Goal: Complete application form

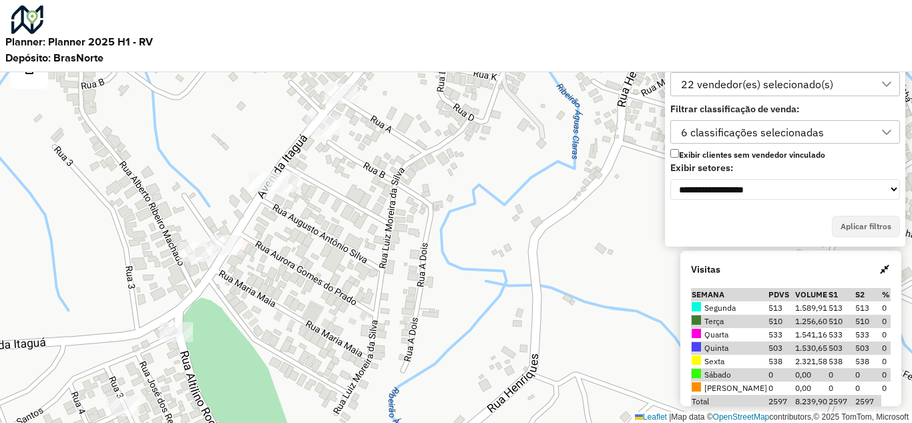
scroll to position [9, 61]
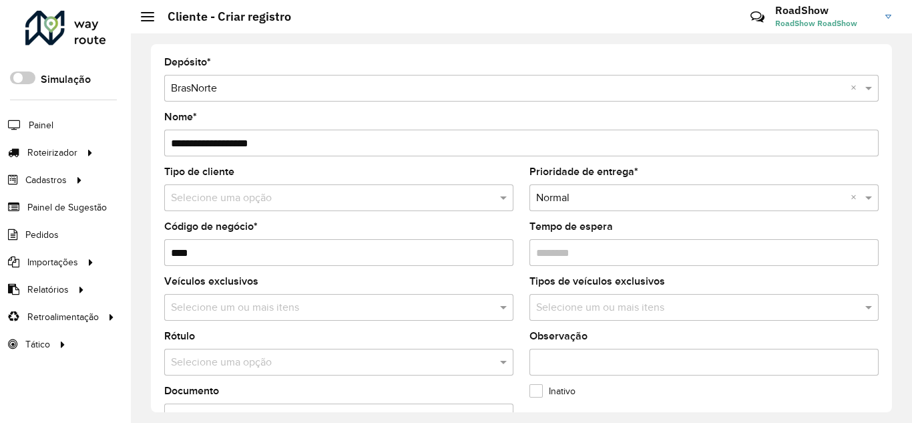
scroll to position [531, 0]
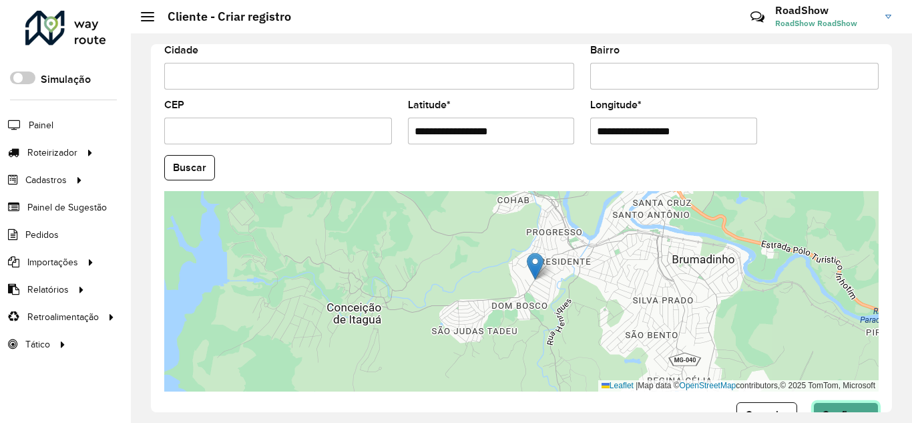
click at [821, 402] on button "Confirmar" at bounding box center [845, 414] width 65 height 25
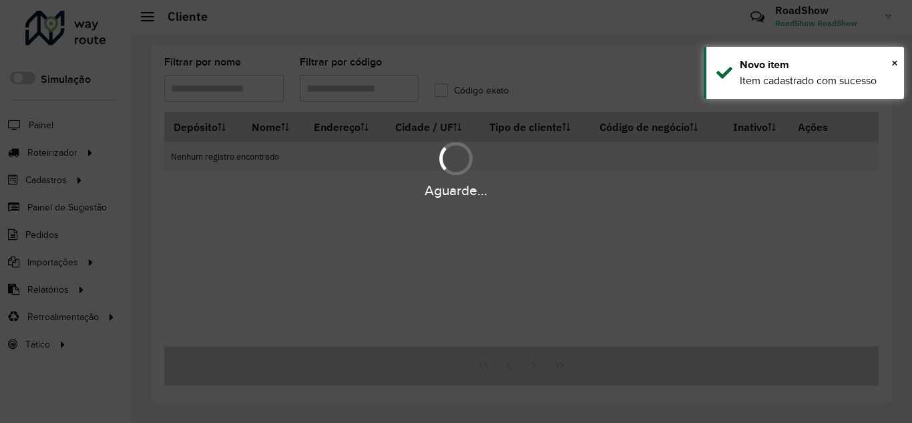
type input "****"
